Goal: Contribute content

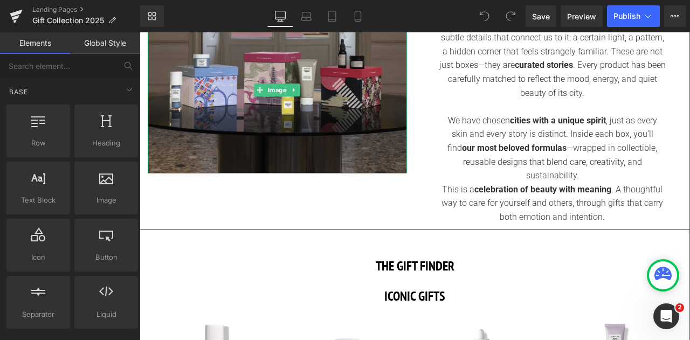
scroll to position [216, 0]
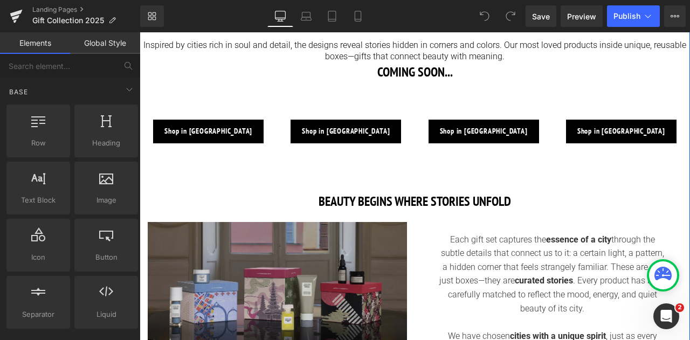
click at [325, 273] on img at bounding box center [277, 305] width 259 height 167
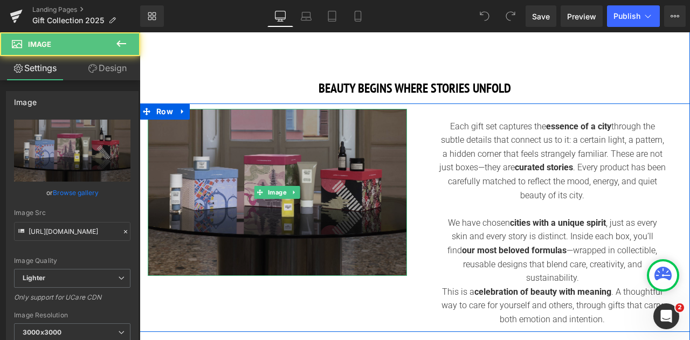
scroll to position [377, 0]
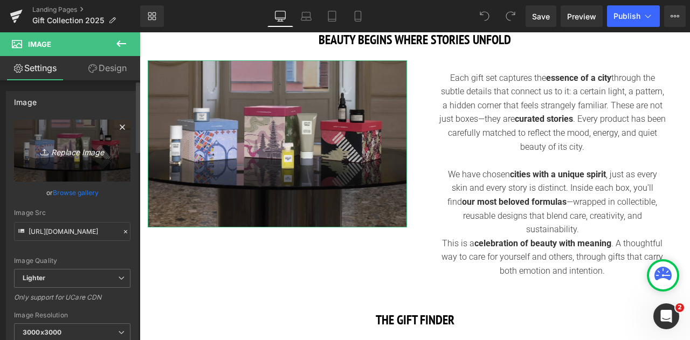
click at [77, 148] on icon "Replace Image" at bounding box center [72, 150] width 86 height 13
type input "C:\fakepath\collection2.png"
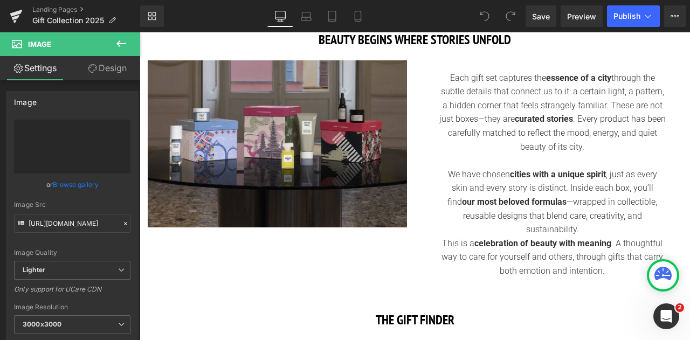
type input "[URL][DOMAIN_NAME]"
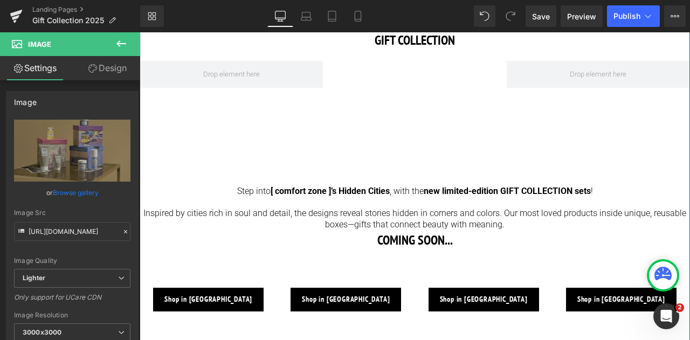
scroll to position [0, 0]
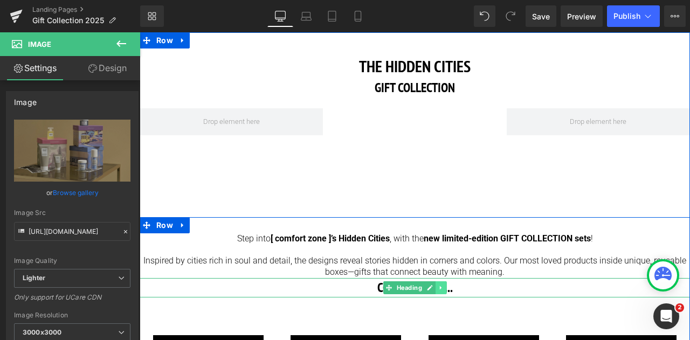
click at [440, 290] on icon at bounding box center [441, 288] width 6 height 6
click at [441, 287] on link at bounding box center [446, 287] width 11 height 13
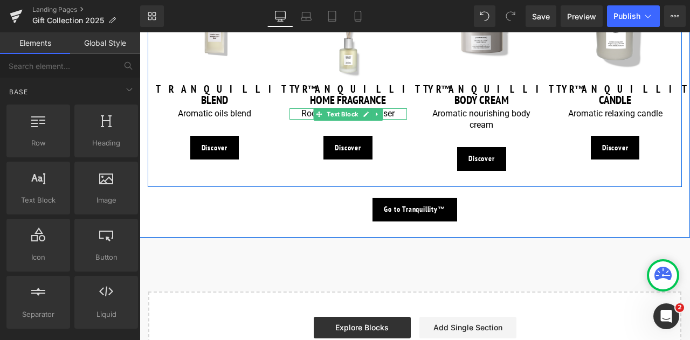
scroll to position [970, 0]
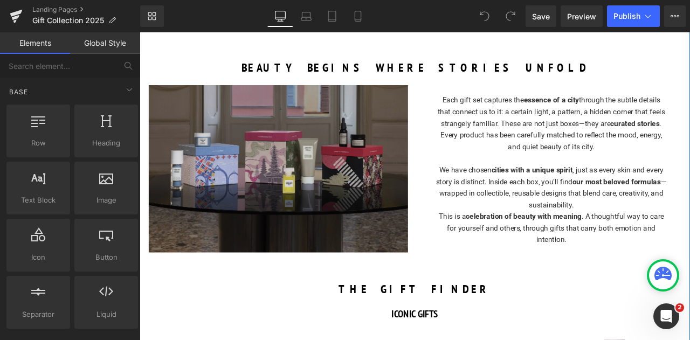
scroll to position [539, 0]
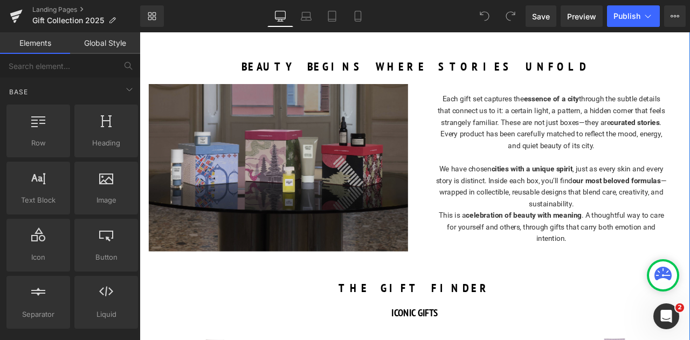
click at [280, 204] on img at bounding box center [303, 193] width 307 height 198
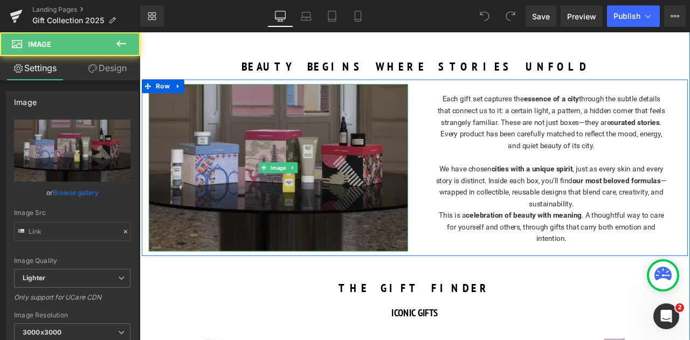
click at [259, 191] on img at bounding box center [303, 193] width 307 height 198
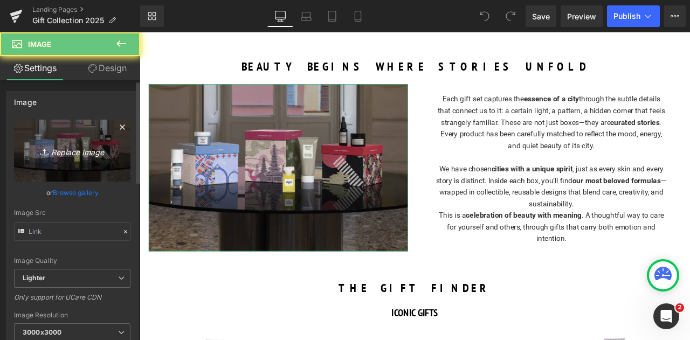
click at [81, 129] on link "Replace Image" at bounding box center [72, 151] width 116 height 62
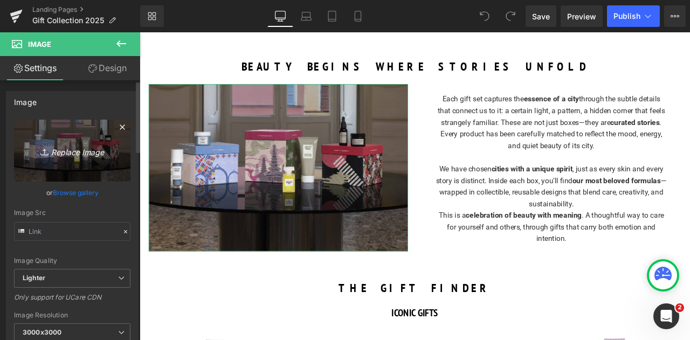
type input "C:\fakepath\collection2.png"
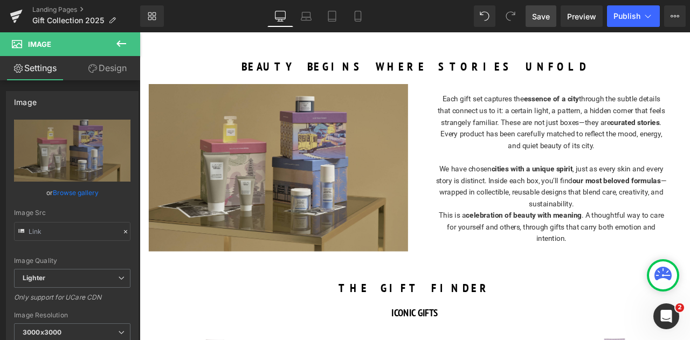
click at [536, 12] on span "Save" at bounding box center [541, 16] width 18 height 11
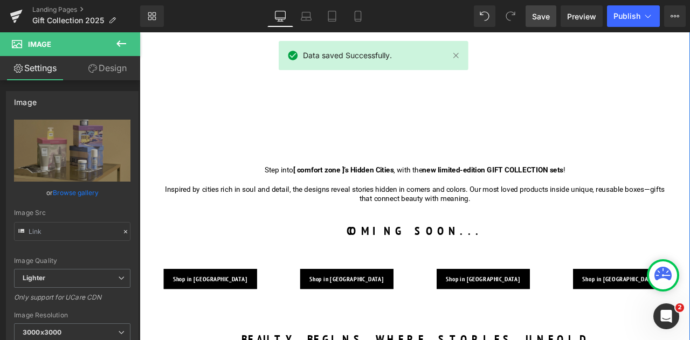
scroll to position [0, 0]
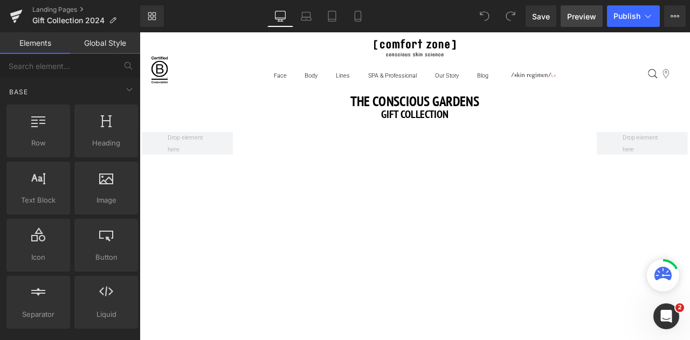
click at [576, 18] on span "Preview" at bounding box center [581, 16] width 29 height 11
click at [58, 10] on link "Landing Pages" at bounding box center [86, 9] width 108 height 9
